Goal: Task Accomplishment & Management: Use online tool/utility

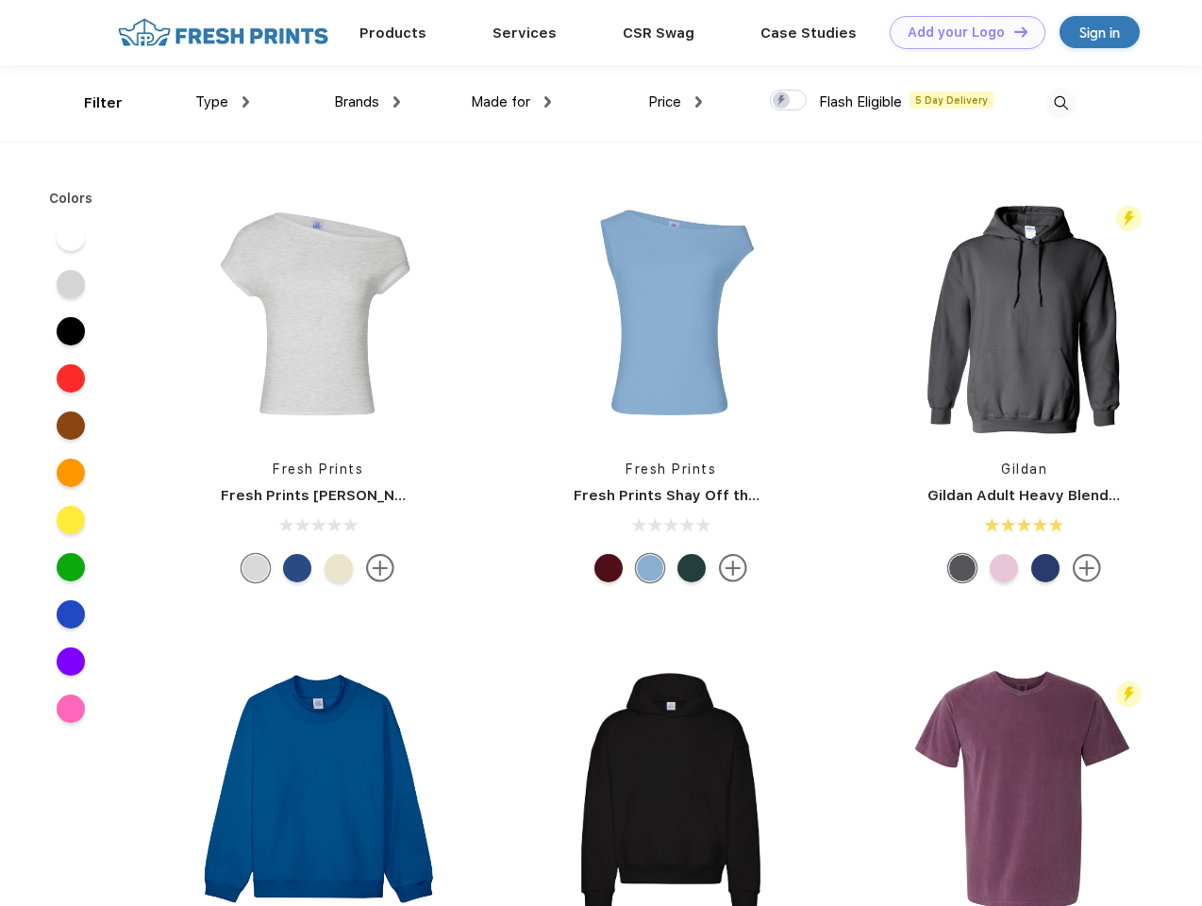
click at [960, 32] on link "Add your Logo Design Tool" at bounding box center [968, 32] width 156 height 33
click at [0, 0] on div "Design Tool" at bounding box center [0, 0] width 0 height 0
click at [1012, 31] on link "Add your Logo Design Tool" at bounding box center [968, 32] width 156 height 33
click at [91, 103] on div "Filter" at bounding box center [103, 103] width 39 height 22
click at [223, 102] on span "Type" at bounding box center [211, 101] width 33 height 17
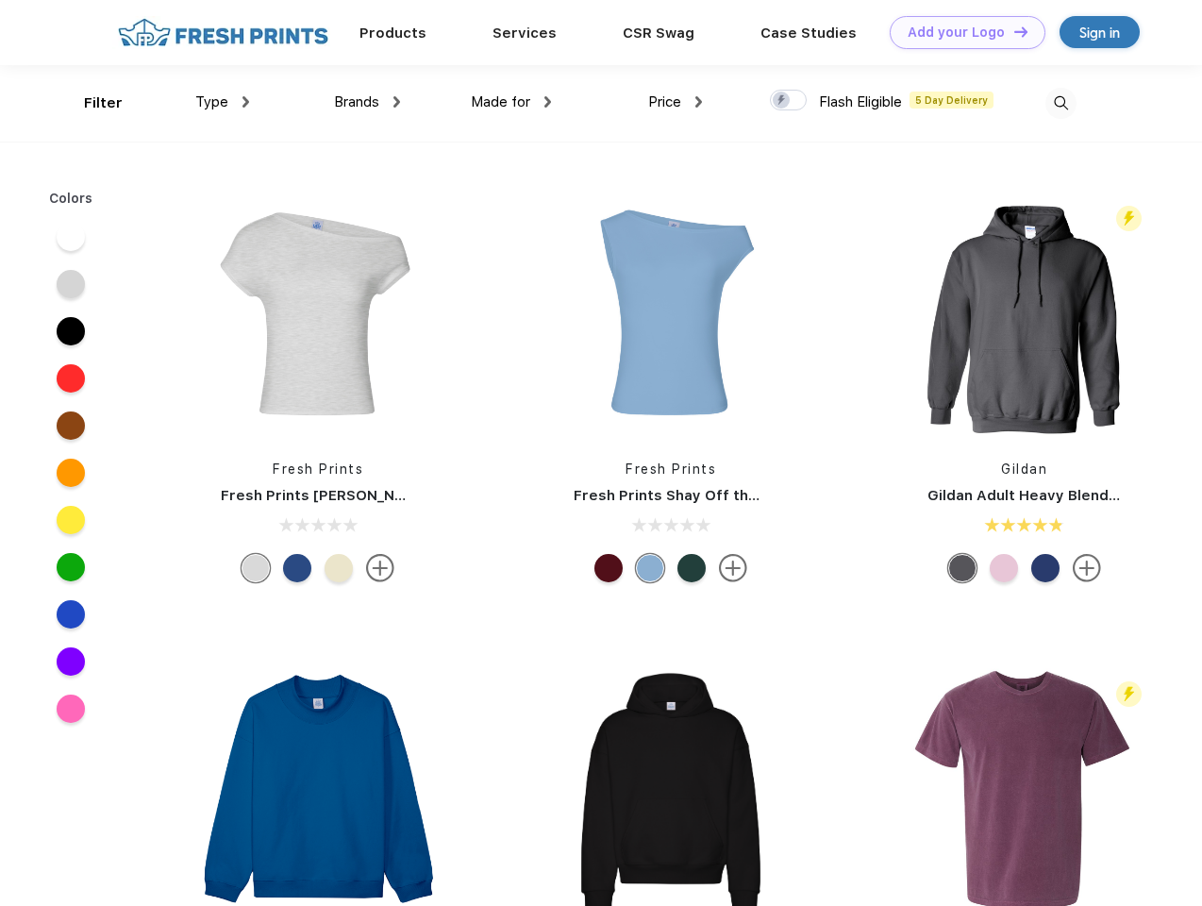
click at [367, 102] on span "Brands" at bounding box center [356, 101] width 45 height 17
click at [511, 102] on span "Made for" at bounding box center [500, 101] width 59 height 17
click at [675, 102] on span "Price" at bounding box center [664, 101] width 33 height 17
click at [789, 101] on div at bounding box center [788, 100] width 37 height 21
click at [782, 101] on input "checkbox" at bounding box center [776, 95] width 12 height 12
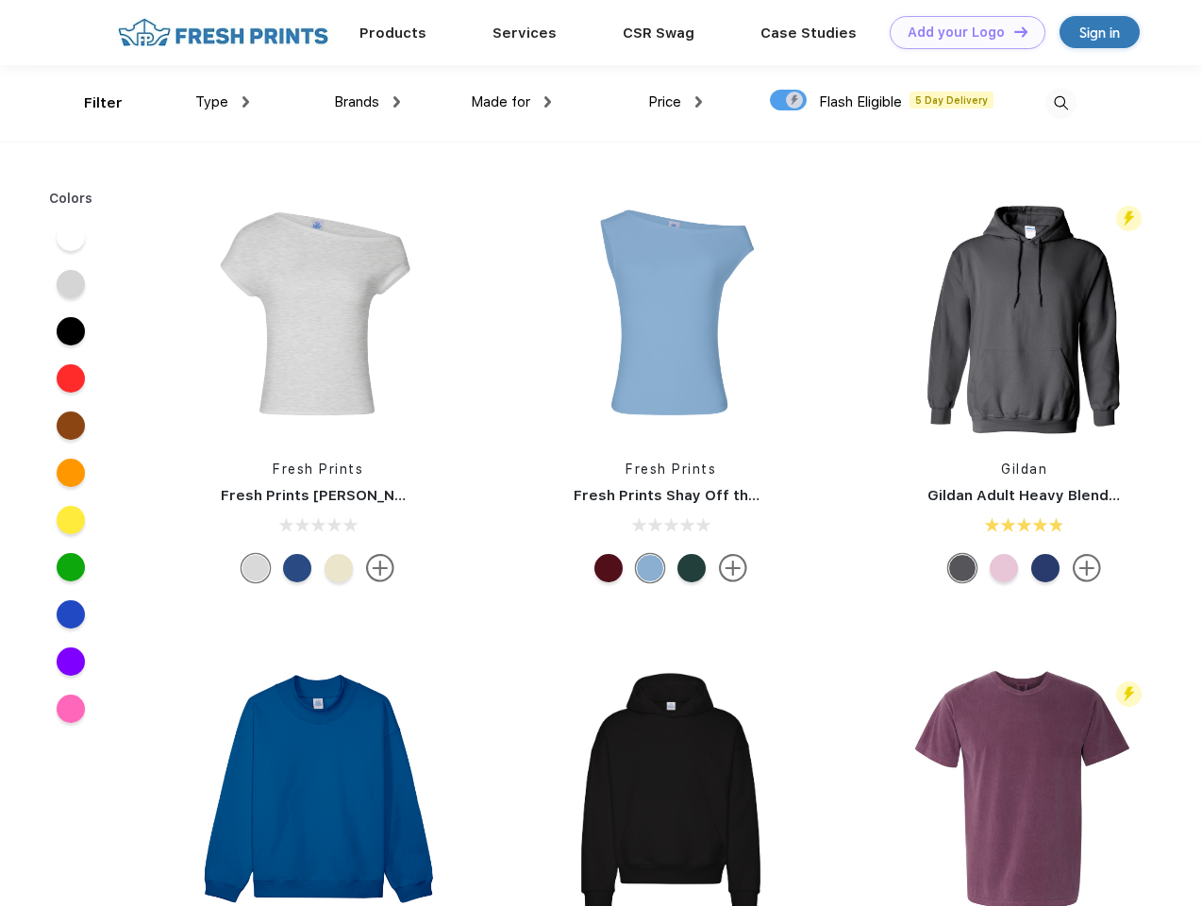
click at [1060, 103] on img at bounding box center [1060, 103] width 31 height 31
